Goal: Task Accomplishment & Management: Use online tool/utility

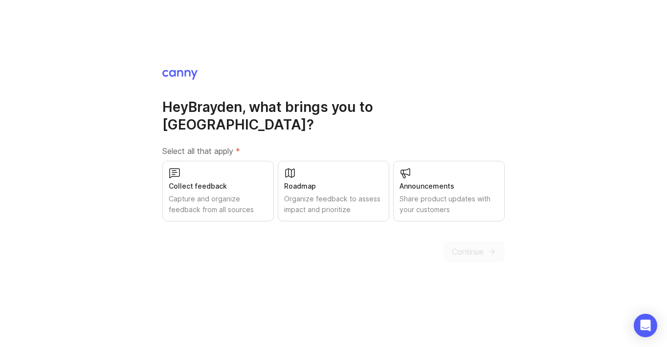
click at [301, 198] on div "Organize feedback to assess impact and prioritize" at bounding box center [333, 205] width 99 height 22
click at [258, 198] on div "Capture and organize feedback from all sources" at bounding box center [218, 205] width 99 height 22
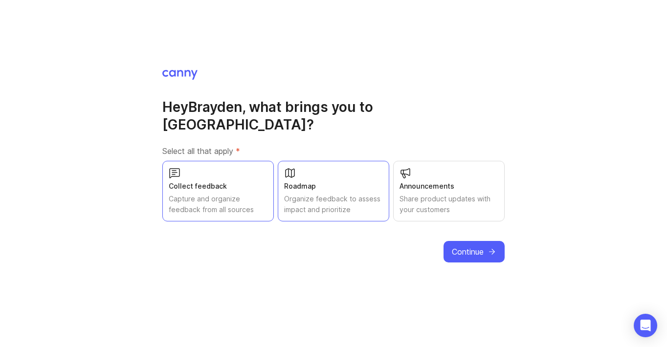
click at [462, 246] on span "Continue" at bounding box center [468, 252] width 32 height 12
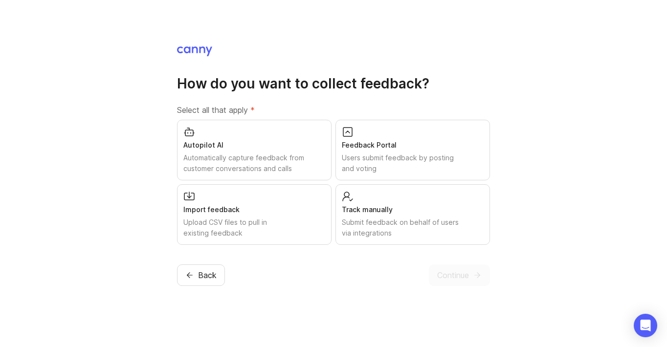
click at [272, 166] on div "Automatically capture feedback from customer conversations and calls" at bounding box center [254, 164] width 142 height 22
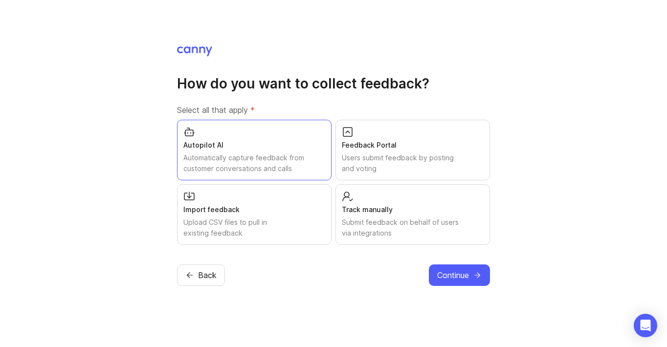
click at [272, 188] on div "Import feedback Upload CSV files to pull in existing feedback" at bounding box center [254, 214] width 154 height 61
click at [381, 206] on div "Track manually" at bounding box center [413, 209] width 142 height 11
click at [464, 279] on span "Continue" at bounding box center [453, 275] width 32 height 12
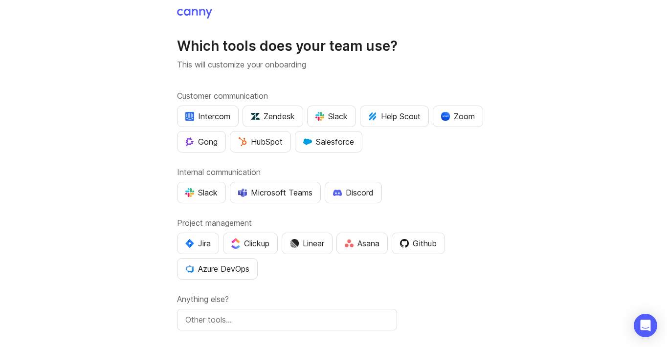
click at [274, 141] on div "HubSpot" at bounding box center [260, 142] width 44 height 12
click at [214, 192] on div "Slack" at bounding box center [201, 193] width 32 height 12
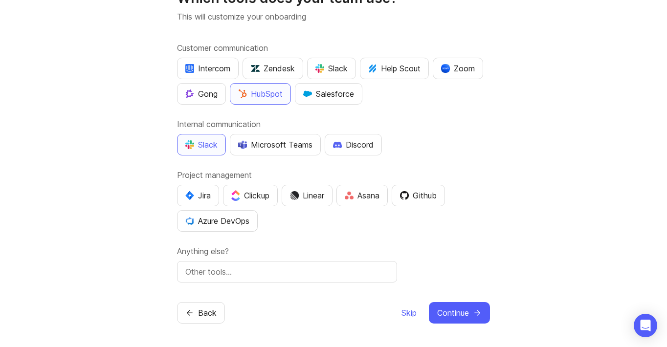
scroll to position [48, 0]
click at [463, 315] on span "Continue" at bounding box center [453, 313] width 32 height 12
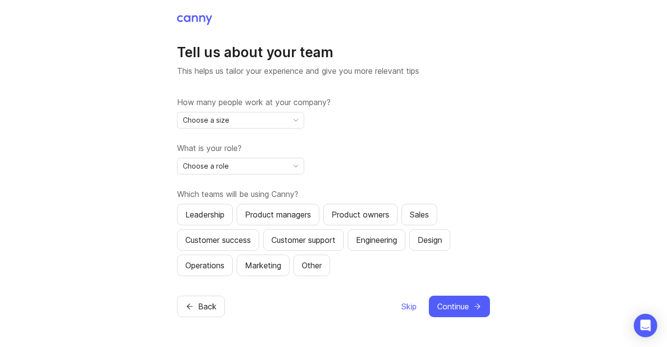
click at [292, 127] on div "Choose a size" at bounding box center [240, 120] width 127 height 17
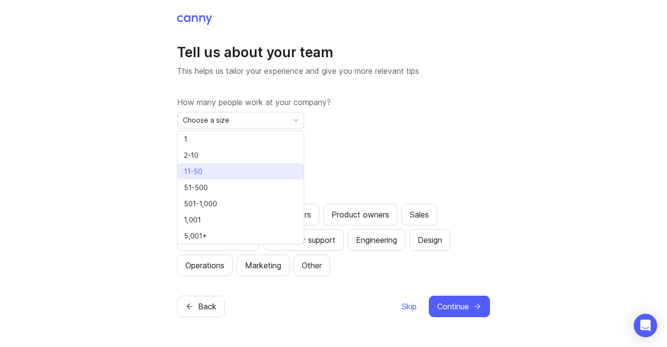
click at [278, 172] on li "11-50" at bounding box center [240, 171] width 126 height 16
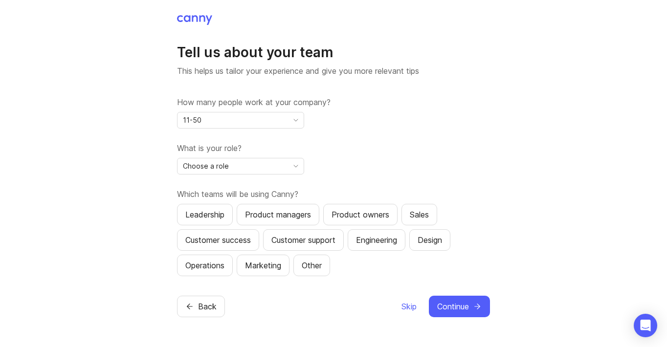
click at [278, 175] on div "How many people work at your company? 11-50 What is your role? Choose a role Wh…" at bounding box center [333, 186] width 313 height 180
click at [277, 166] on div "Choose a role" at bounding box center [232, 166] width 110 height 16
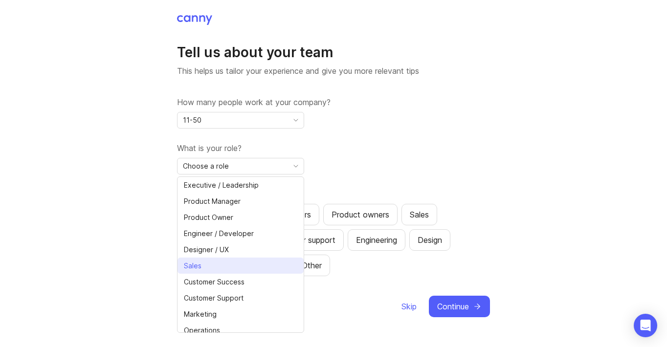
click at [256, 266] on li "Sales" at bounding box center [240, 266] width 126 height 16
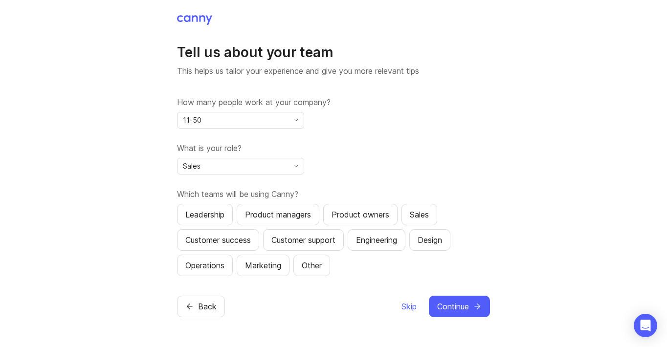
click at [420, 208] on button "Sales" at bounding box center [419, 215] width 36 height 22
click at [449, 301] on span "Continue" at bounding box center [453, 307] width 32 height 12
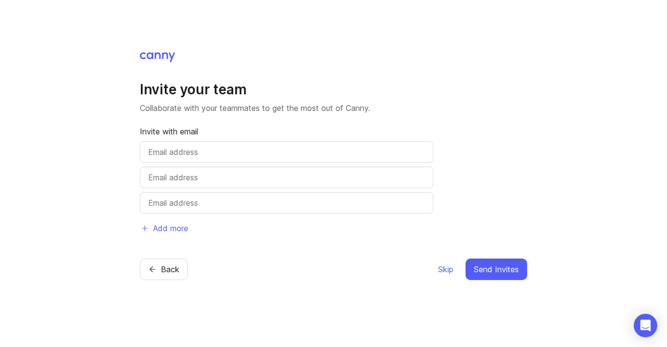
click at [337, 116] on div "Invite your team Collaborate with your teammates to get the most out of [PERSON…" at bounding box center [333, 160] width 387 height 158
click at [450, 270] on span "Skip" at bounding box center [445, 270] width 15 height 12
click at [439, 267] on span "Skip" at bounding box center [445, 270] width 15 height 12
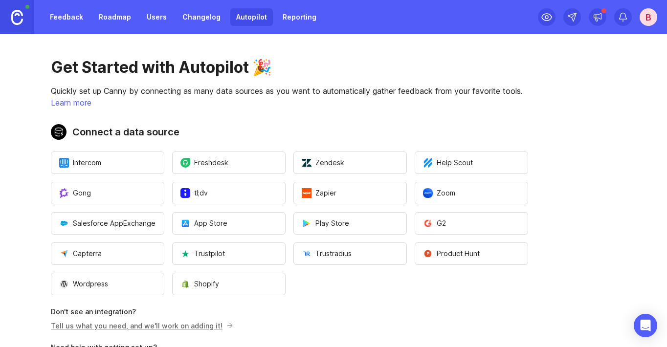
click at [471, 192] on button "Zoom" at bounding box center [471, 193] width 113 height 22
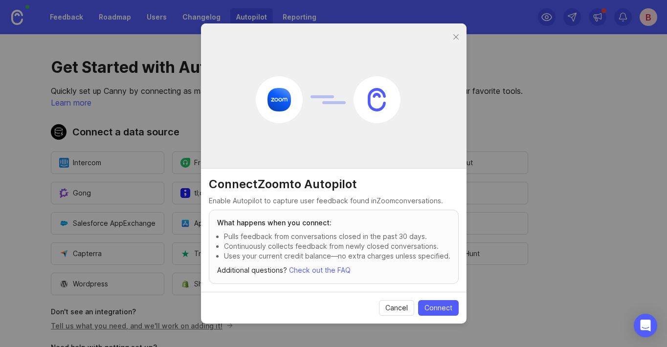
click at [435, 308] on span "Connect" at bounding box center [438, 308] width 28 height 10
